Goal: Information Seeking & Learning: Find specific fact

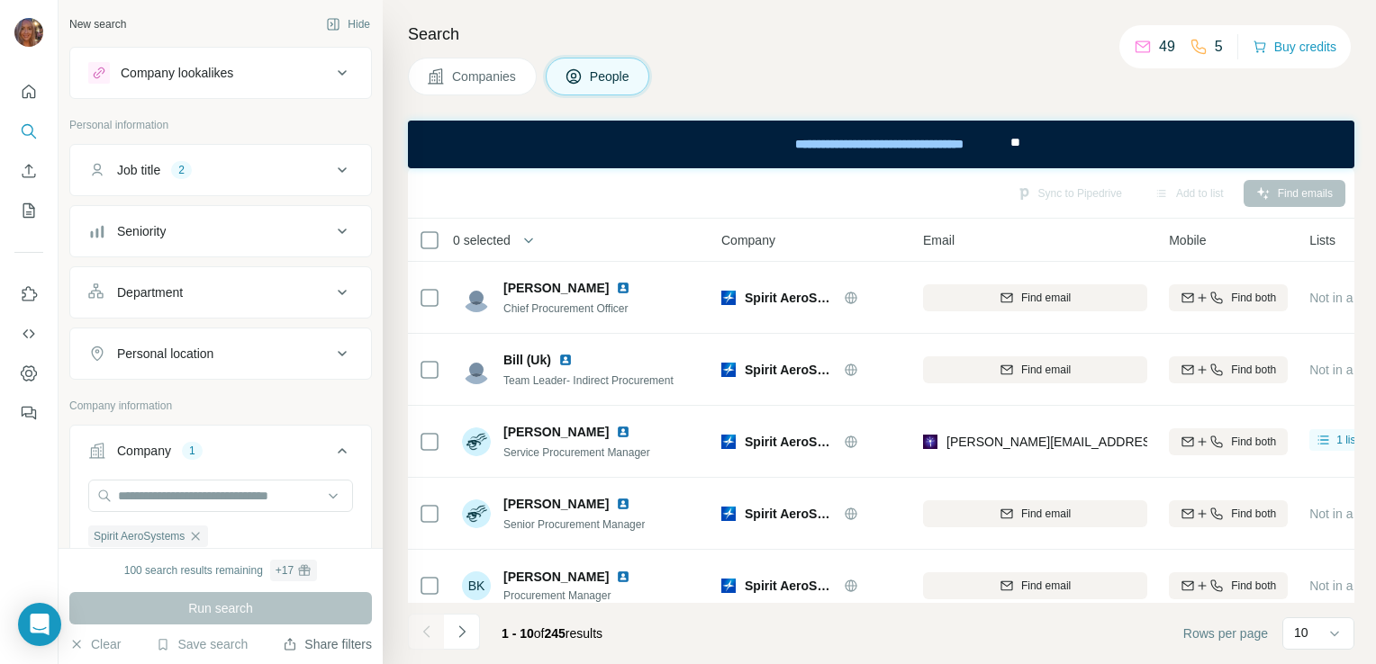
scroll to position [386, 130]
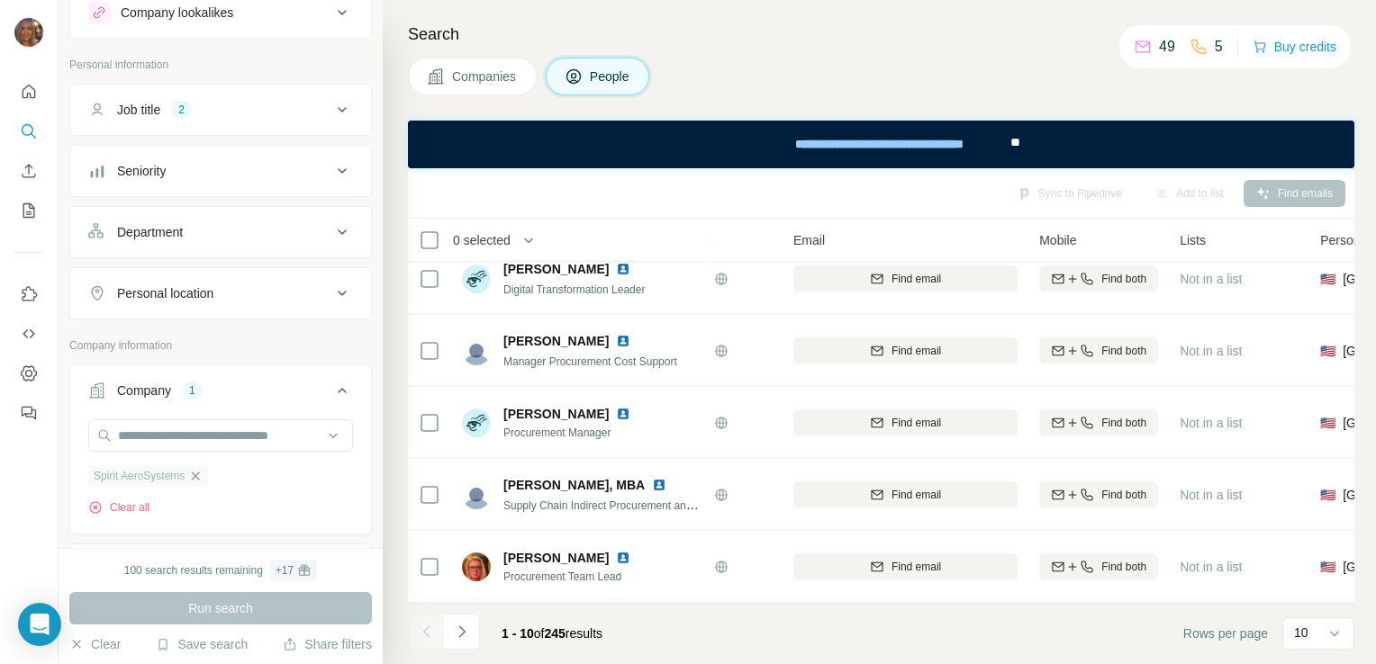
click at [201, 470] on icon "button" at bounding box center [195, 476] width 14 height 14
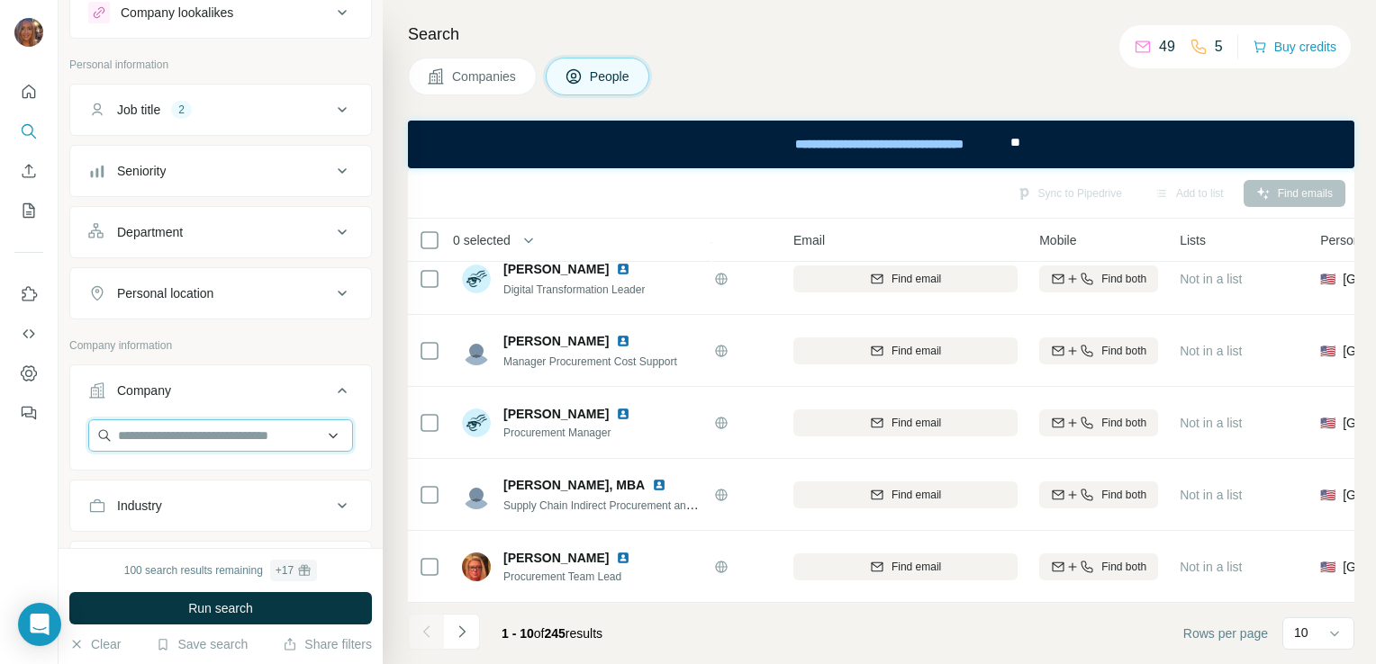
click at [198, 445] on input "text" at bounding box center [220, 436] width 265 height 32
click at [198, 434] on input "text" at bounding box center [220, 436] width 265 height 32
type input "*"
paste input "**********"
type input "*"
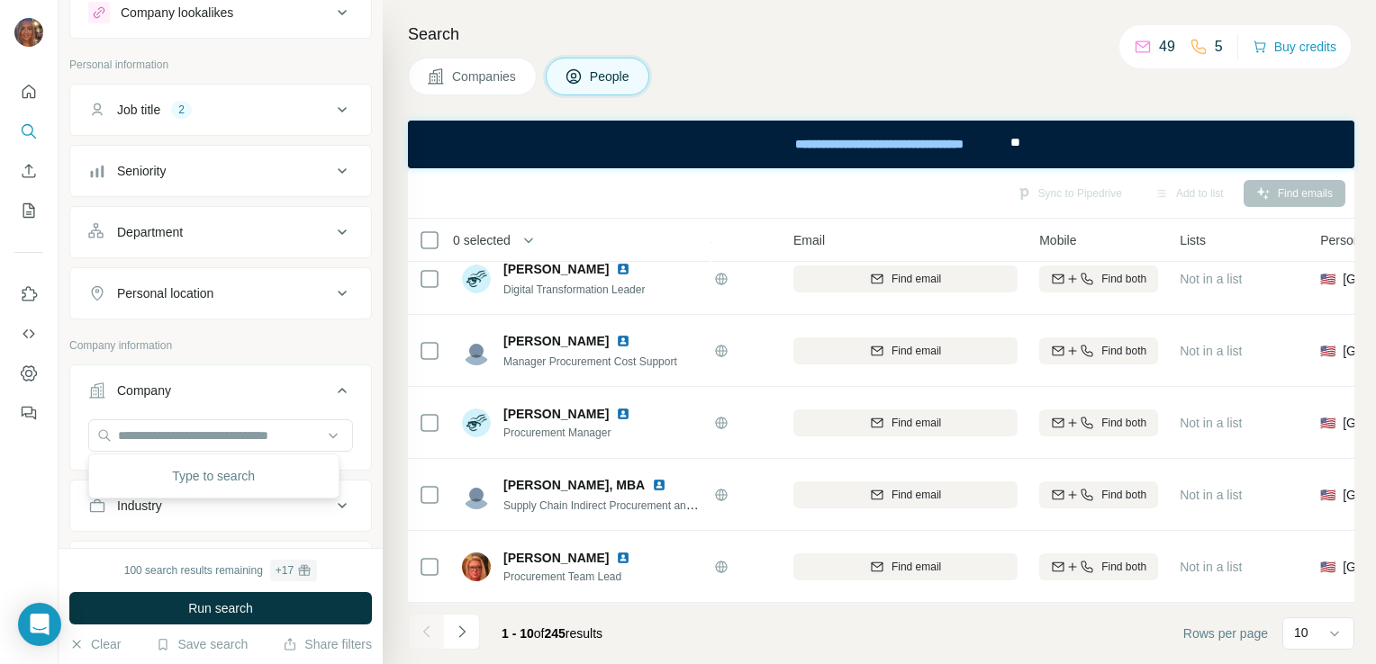
click at [284, 344] on p "Company information" at bounding box center [220, 346] width 302 height 16
click at [248, 433] on input "text" at bounding box center [220, 436] width 265 height 32
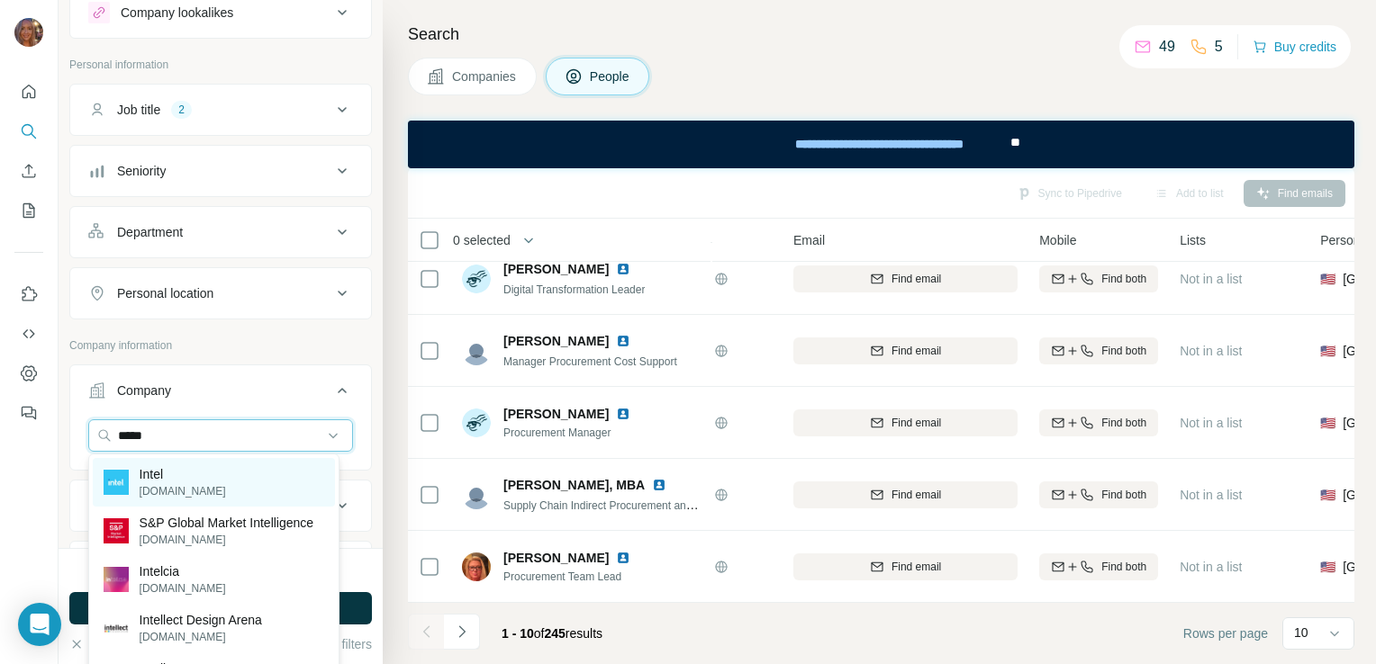
type input "*****"
click at [243, 468] on div "Intel [DOMAIN_NAME]" at bounding box center [214, 482] width 242 height 49
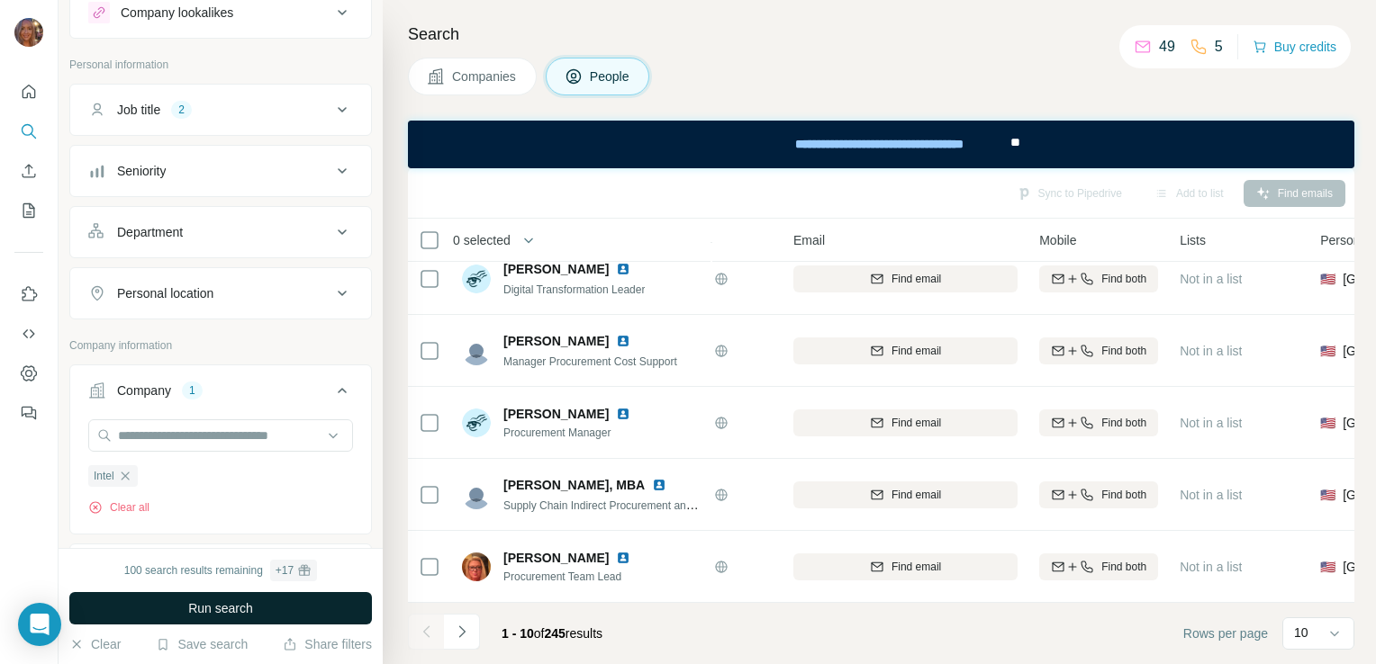
click at [205, 613] on span "Run search" at bounding box center [220, 609] width 65 height 18
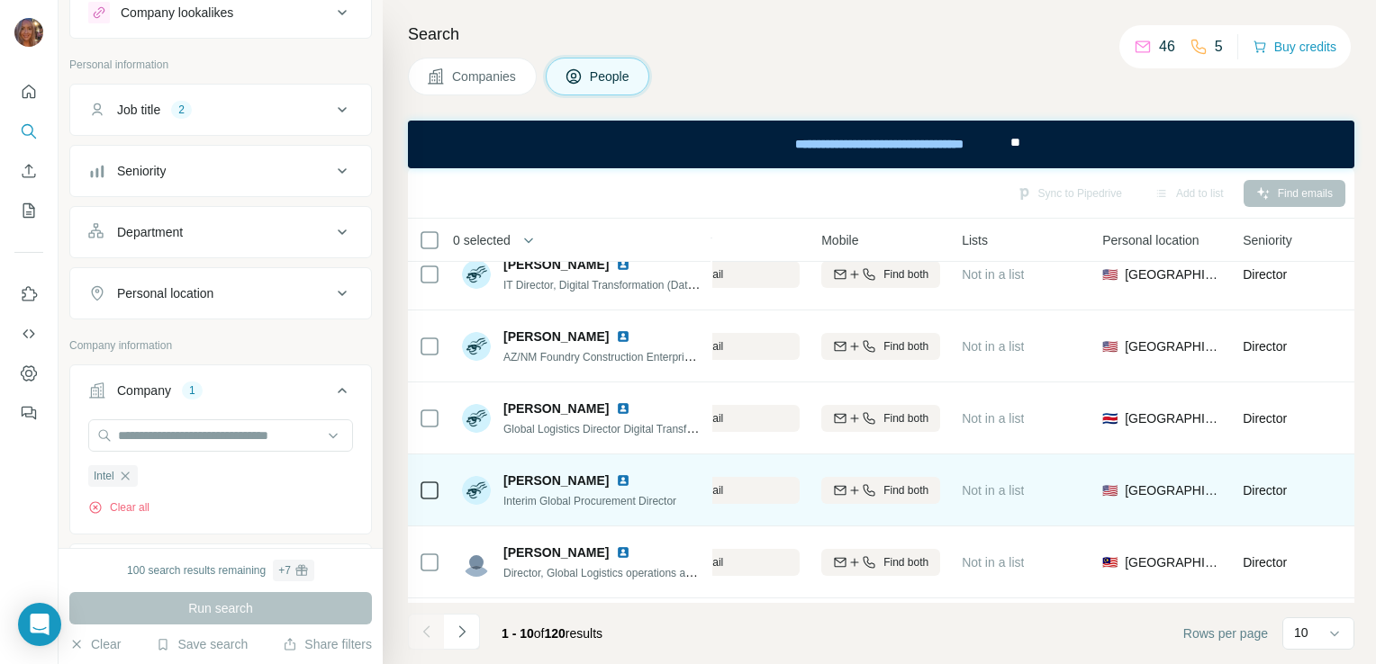
scroll to position [387, 338]
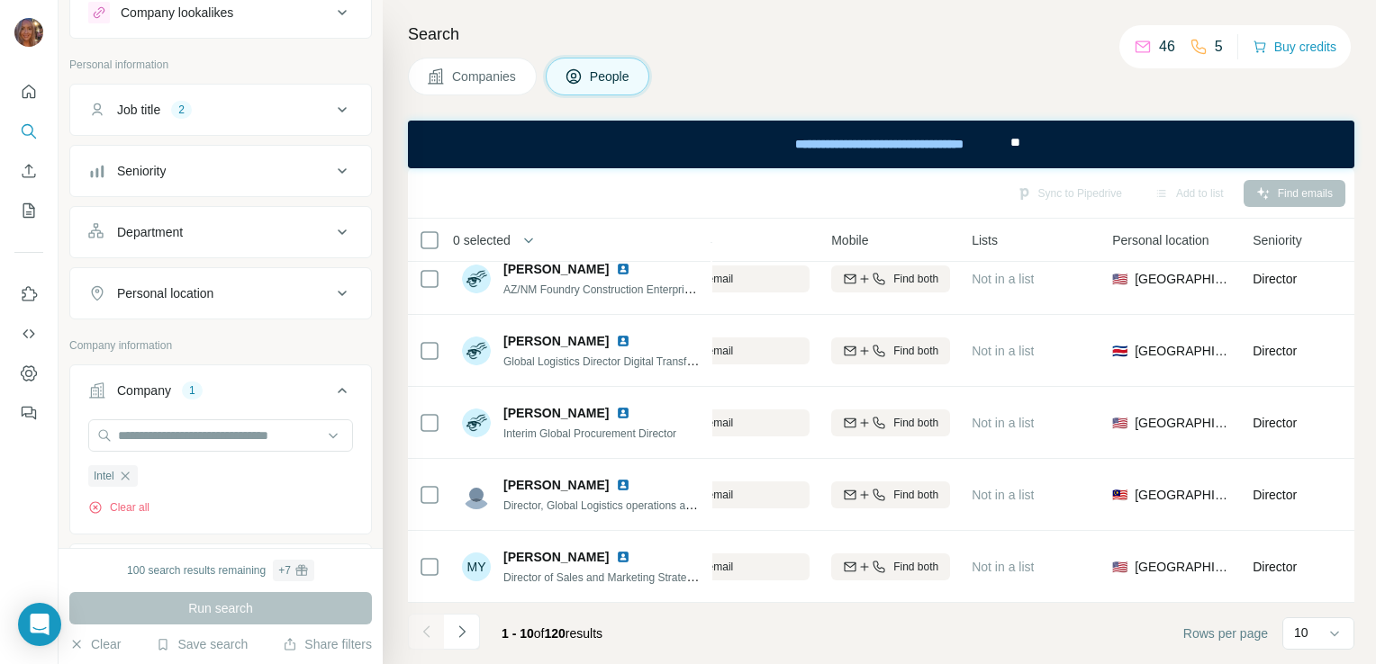
click at [331, 289] on icon at bounding box center [342, 294] width 22 height 22
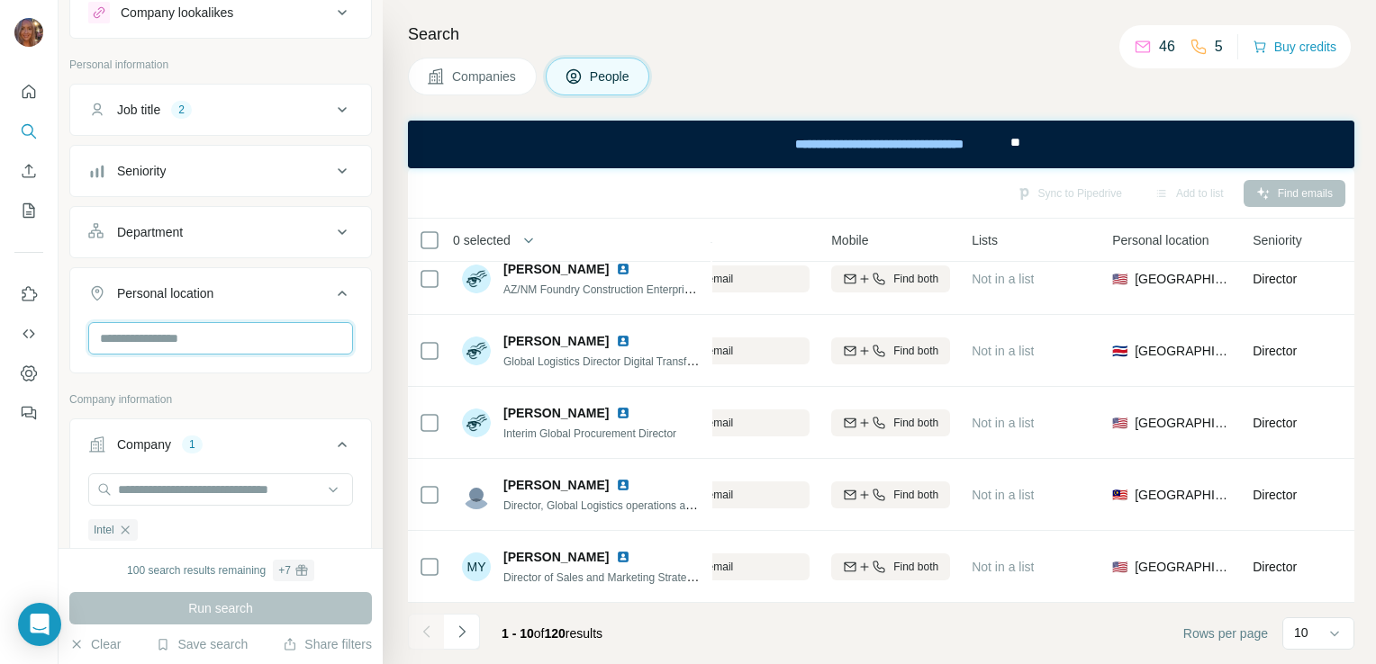
click at [253, 336] on input "text" at bounding box center [220, 338] width 265 height 32
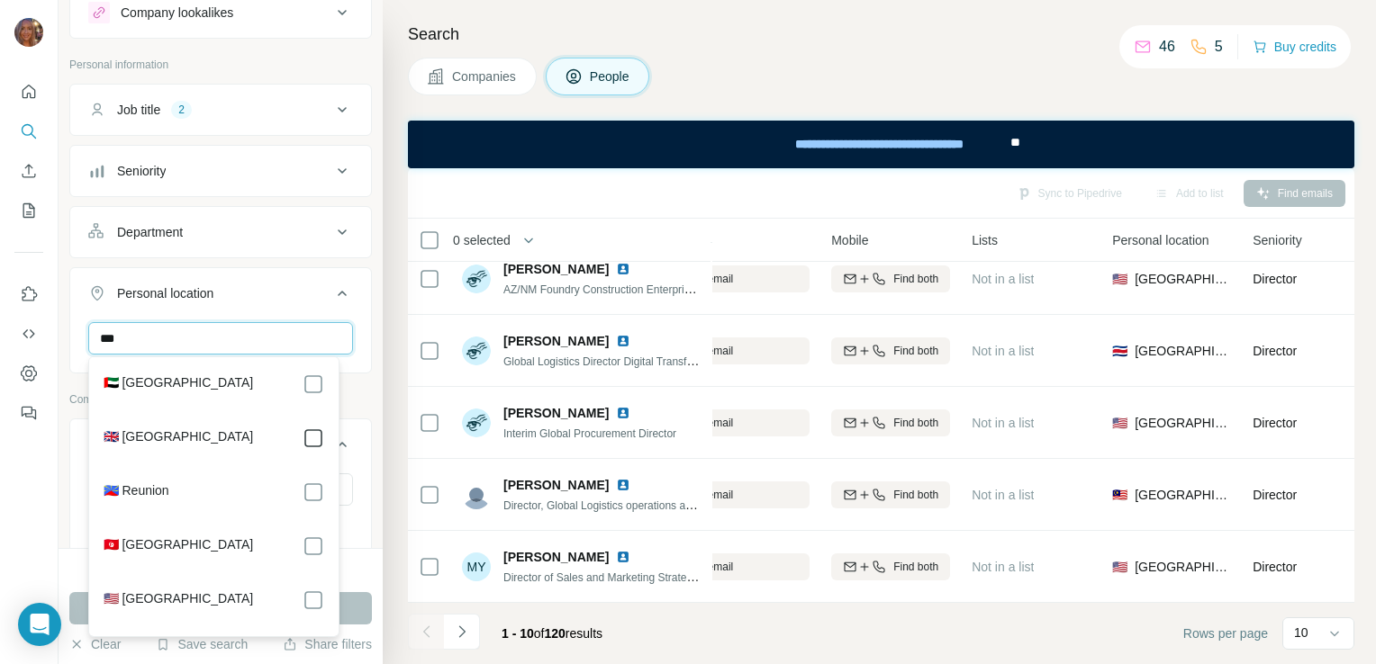
type input "***"
click at [365, 456] on div "New search Hide Company lookalikes Personal information Job title 2 Seniority D…" at bounding box center [221, 274] width 324 height 548
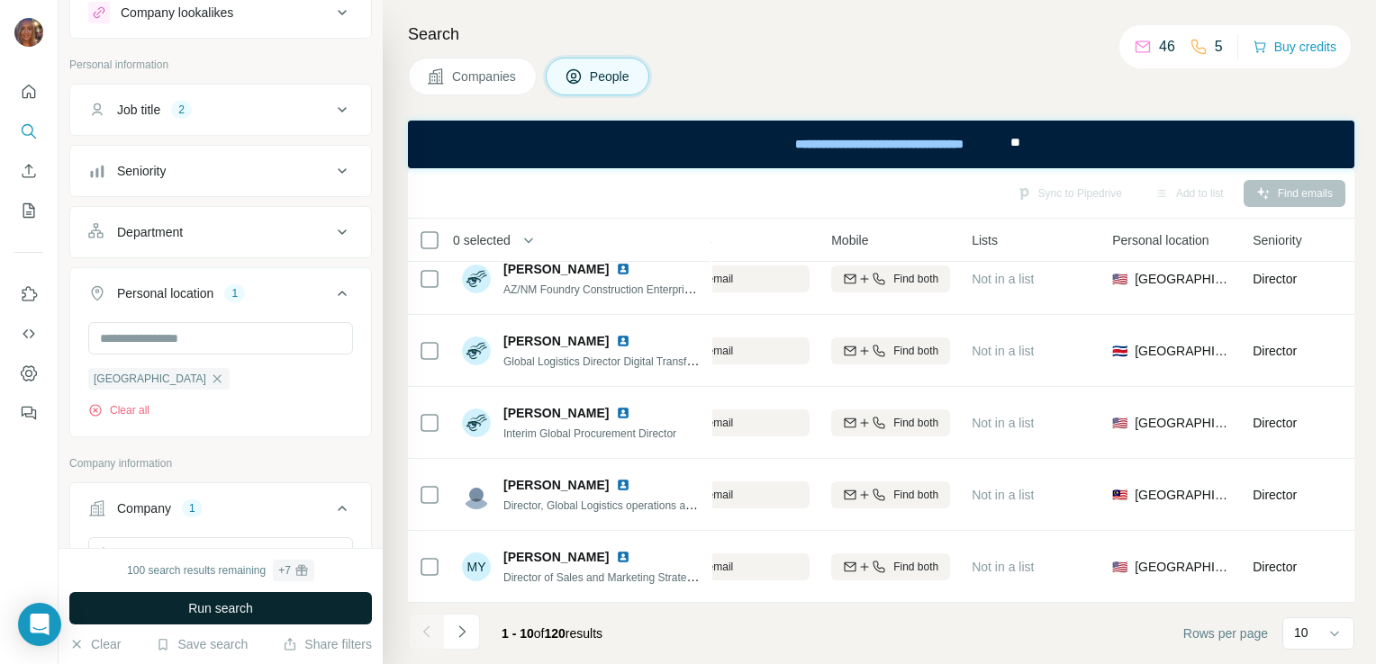
click at [264, 604] on button "Run search" at bounding box center [220, 608] width 302 height 32
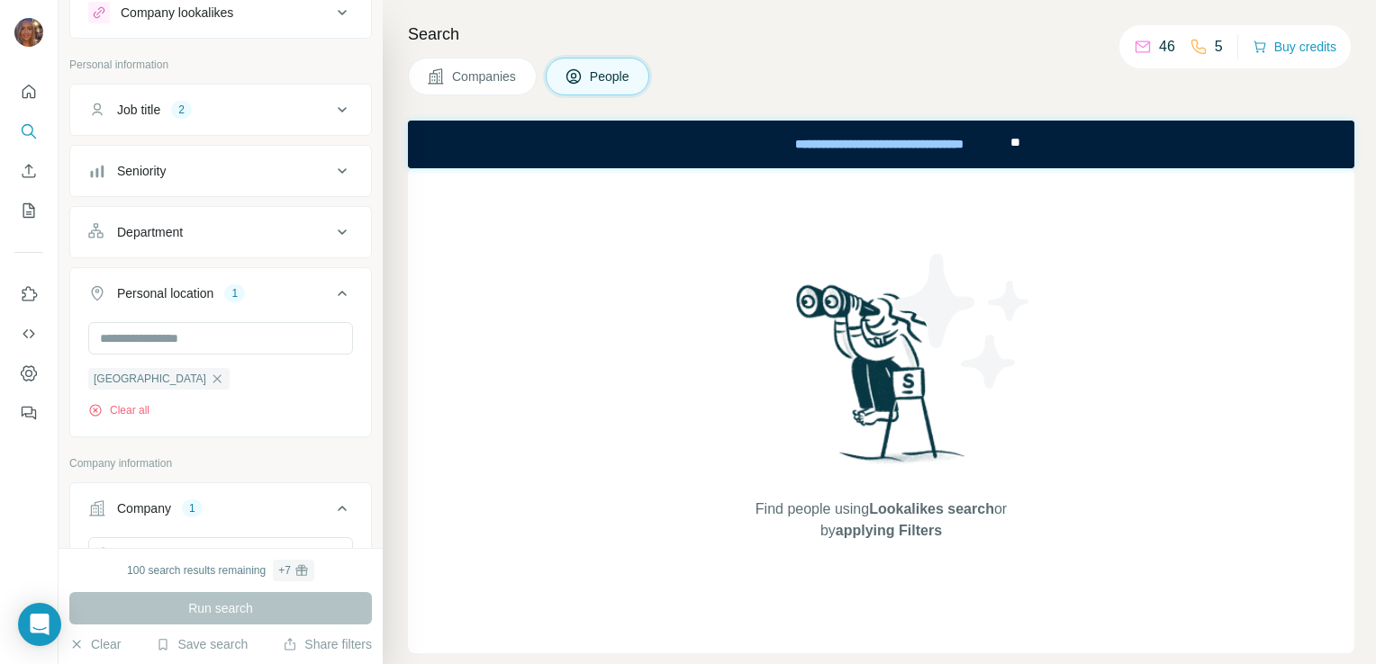
click at [320, 591] on div "100 search results remaining + 7 Run search Clear Save search Share filters" at bounding box center [221, 606] width 324 height 116
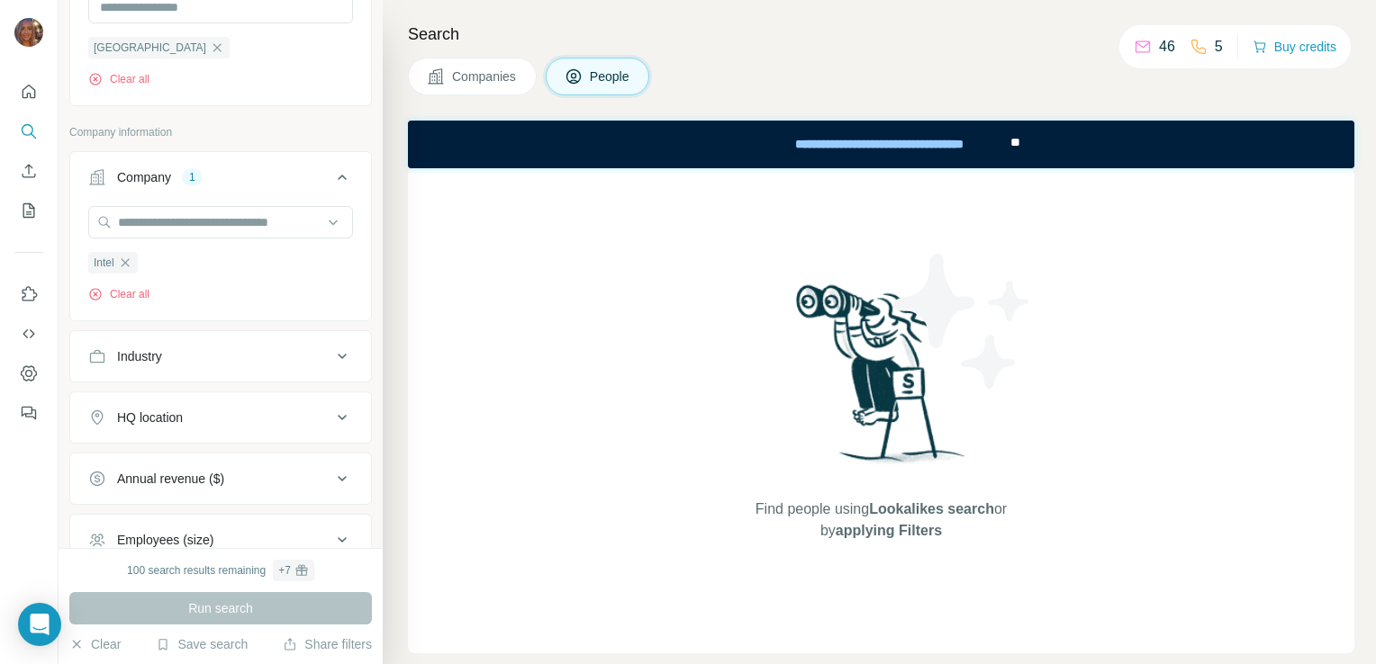
scroll to position [392, 0]
